Goal: Register for event/course

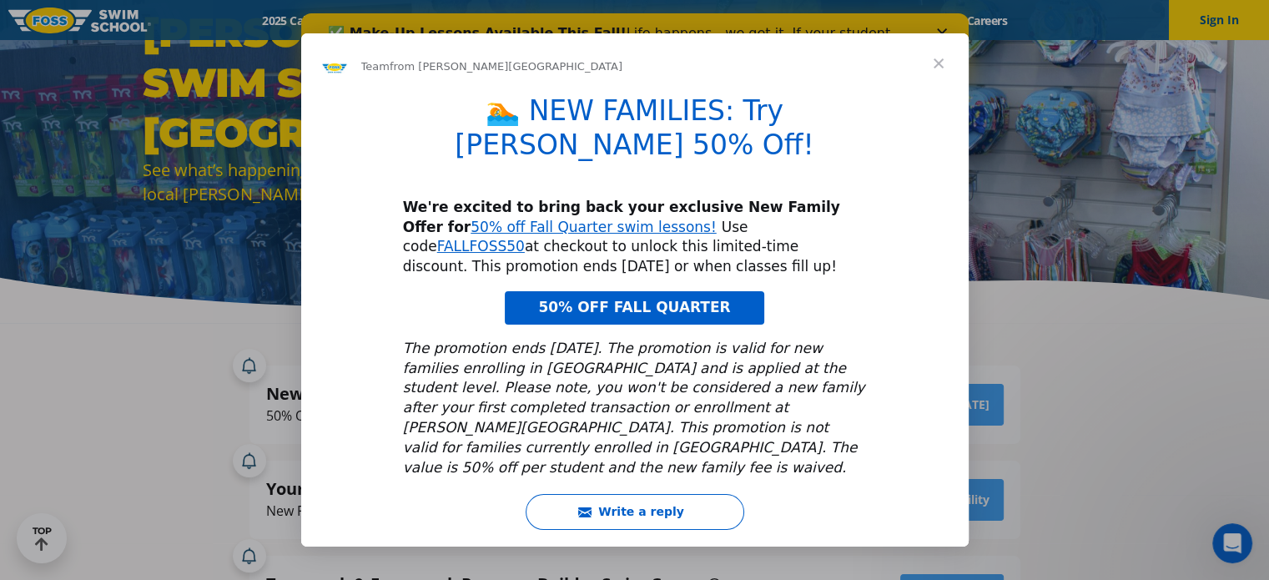
scroll to position [167, 0]
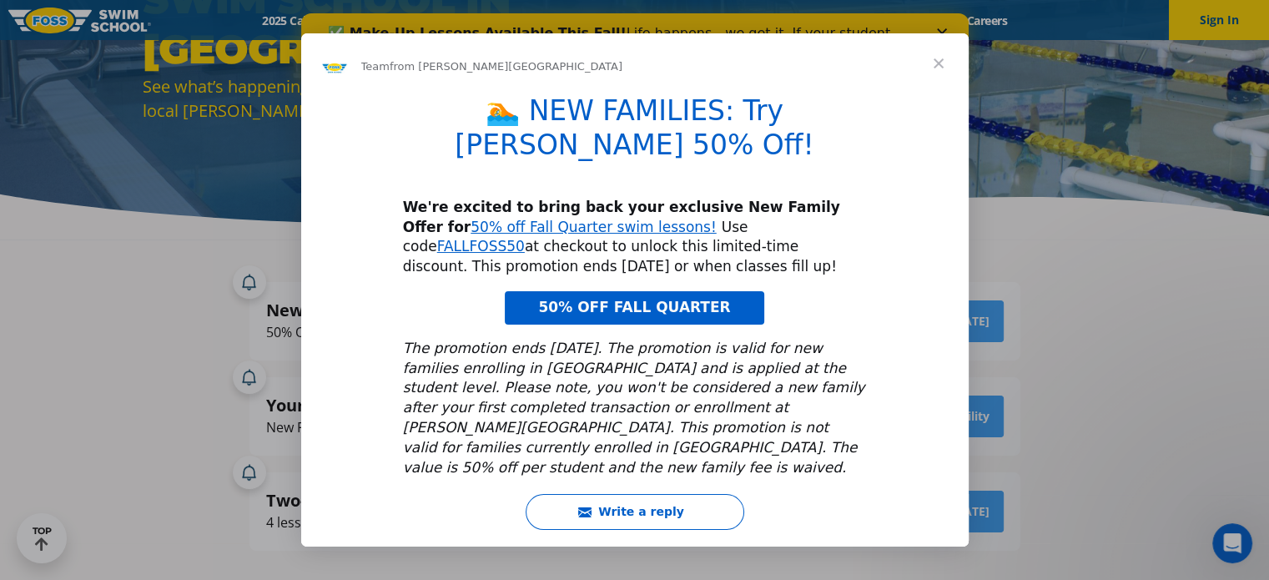
click at [945, 67] on span "Close" at bounding box center [939, 63] width 60 height 60
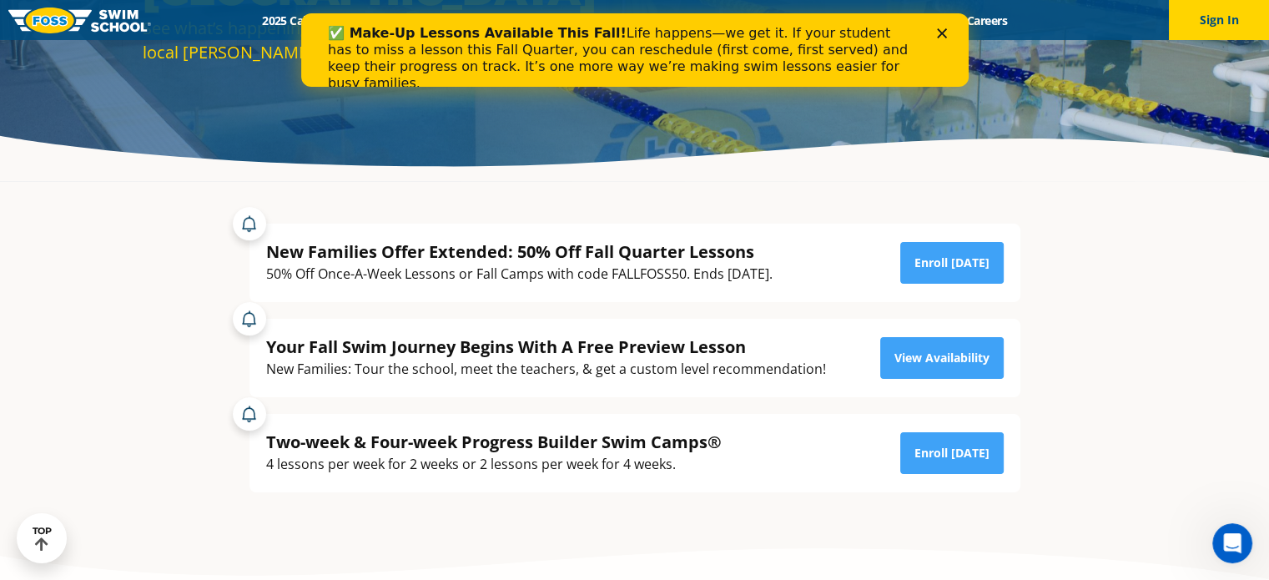
scroll to position [250, 0]
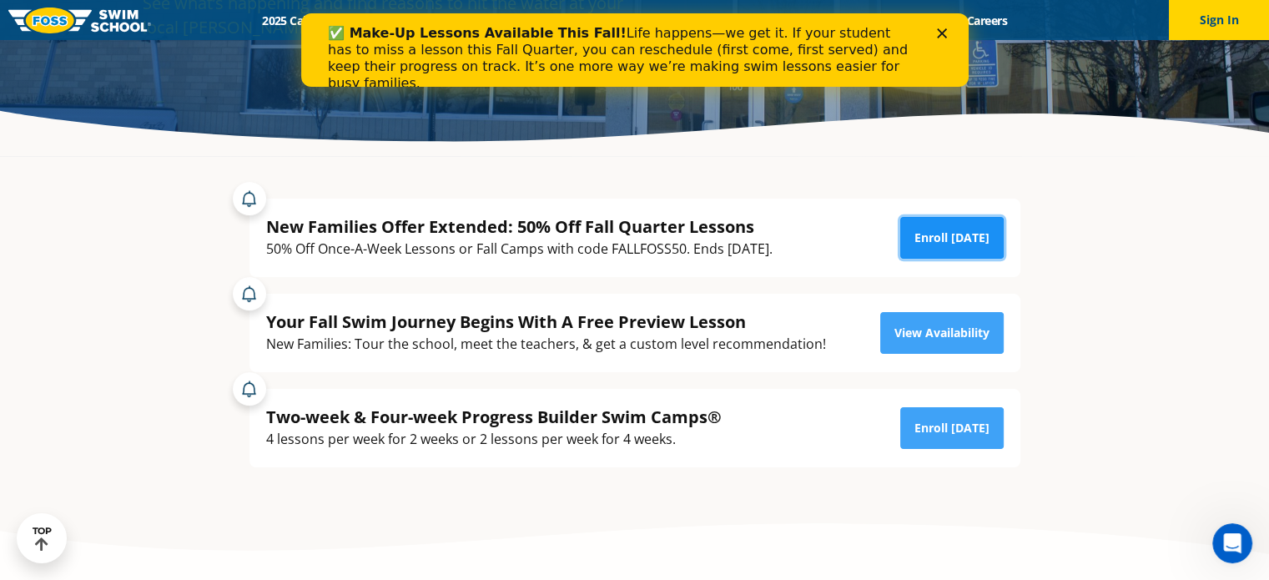
click at [934, 239] on link "Enroll [DATE]" at bounding box center [952, 238] width 103 height 42
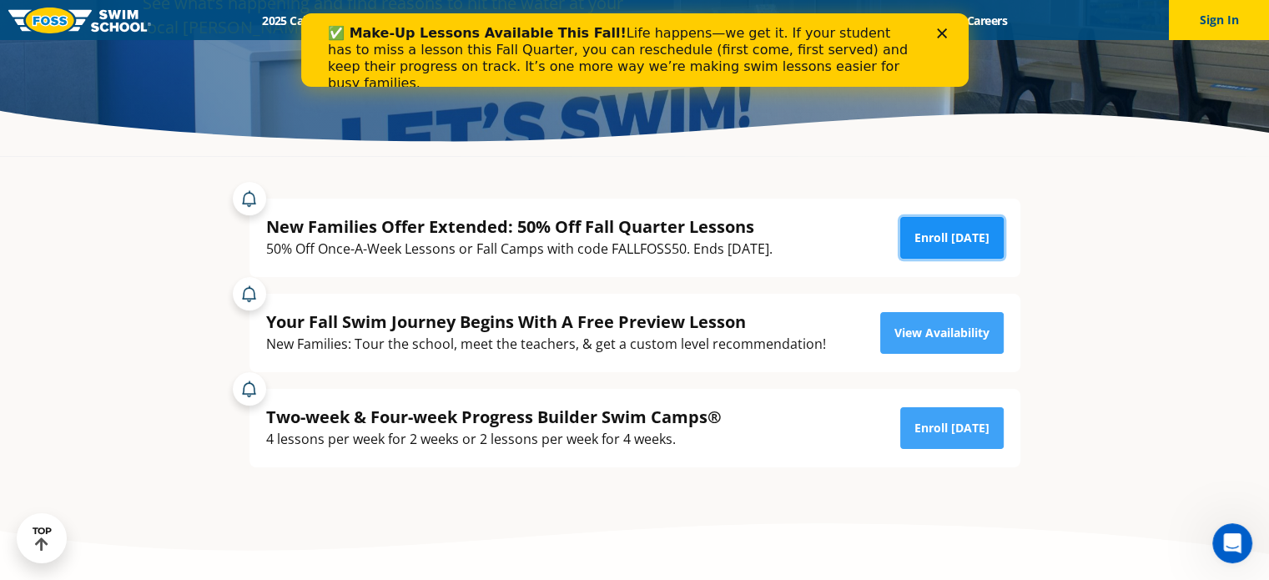
click at [951, 243] on link "Enroll [DATE]" at bounding box center [952, 238] width 103 height 42
